Goal: Find specific page/section: Find specific page/section

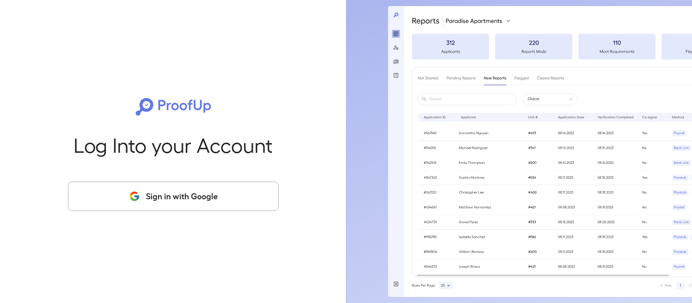
click at [228, 199] on button "Sign in with Google" at bounding box center [173, 196] width 211 height 29
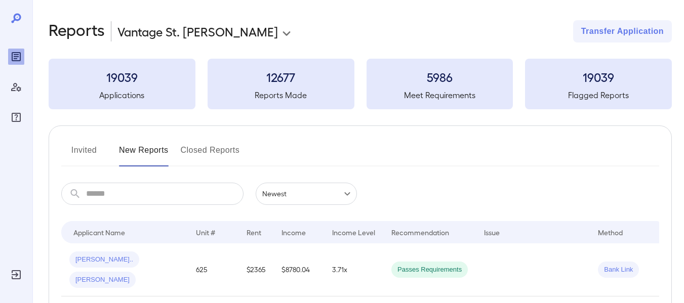
scroll to position [51, 0]
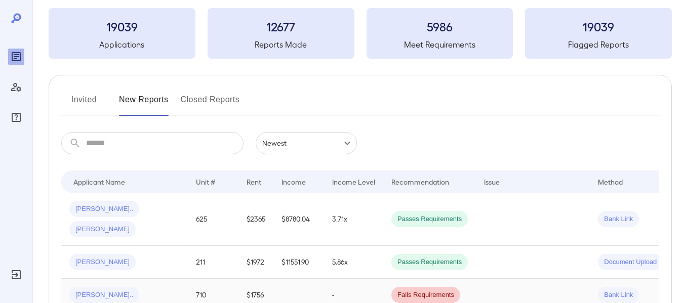
click at [199, 279] on td "710" at bounding box center [213, 295] width 51 height 33
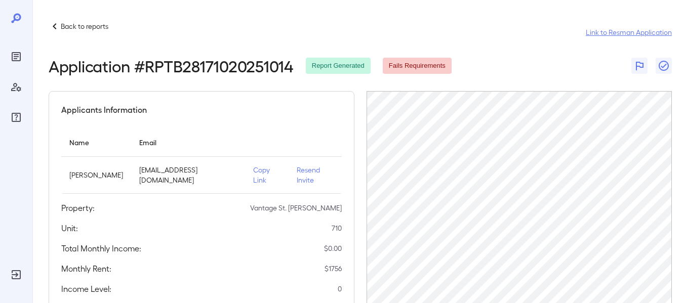
click at [618, 34] on link "Link to Resman Application" at bounding box center [629, 32] width 86 height 10
